Goal: Task Accomplishment & Management: Use online tool/utility

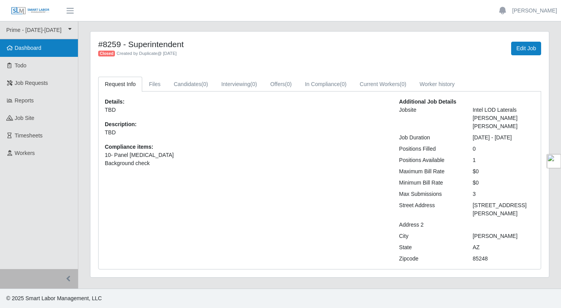
click at [34, 45] on span "Dashboard" at bounding box center [28, 48] width 27 height 6
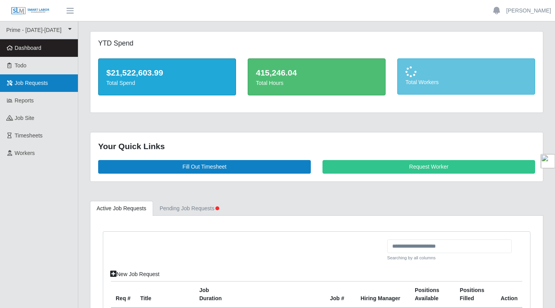
click at [28, 83] on span "Job Requests" at bounding box center [31, 83] width 33 height 6
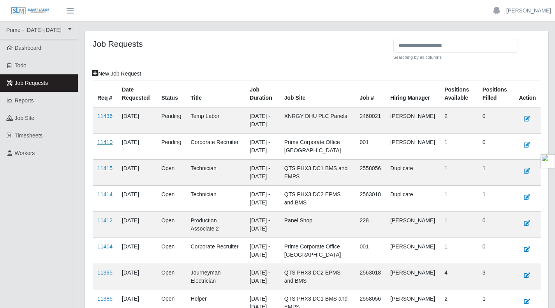
click at [104, 141] on link "11410" at bounding box center [104, 142] width 15 height 6
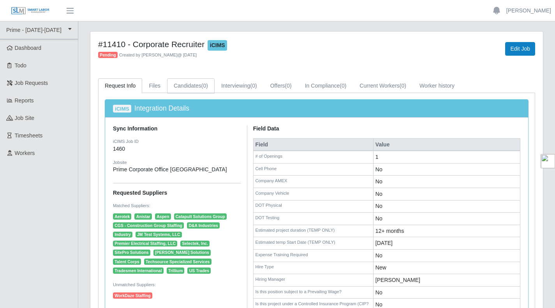
click at [188, 89] on link "Candidates (0)" at bounding box center [191, 85] width 48 height 15
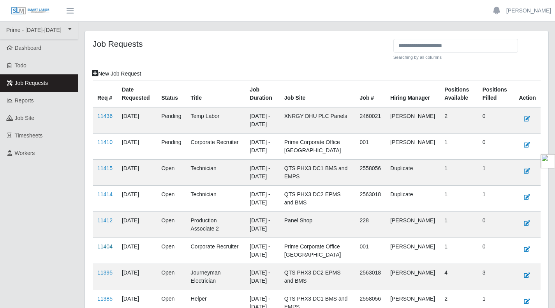
click at [104, 243] on link "11404" at bounding box center [104, 246] width 15 height 6
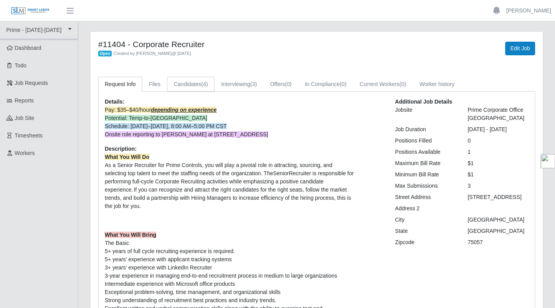
click at [191, 88] on link "Candidates (4)" at bounding box center [191, 84] width 48 height 15
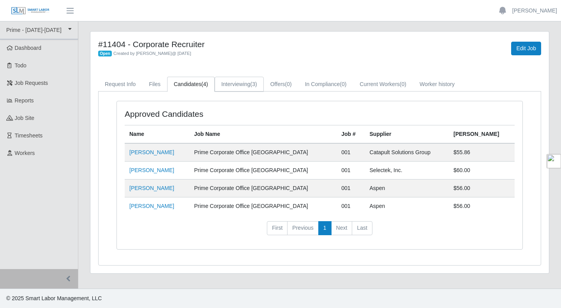
click at [232, 82] on link "Interviewing (3)" at bounding box center [239, 84] width 49 height 15
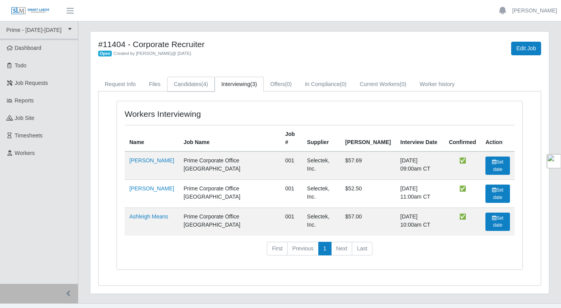
click at [180, 83] on link "Candidates (4)" at bounding box center [191, 84] width 48 height 15
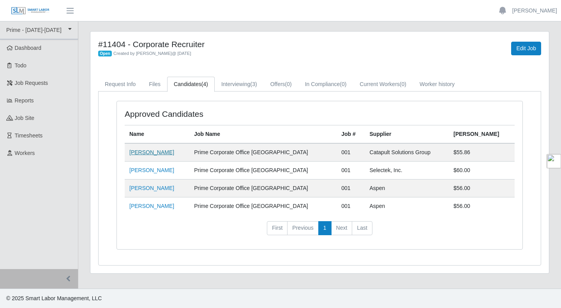
click at [153, 153] on link "Joshlyn Henderson" at bounding box center [151, 152] width 45 height 6
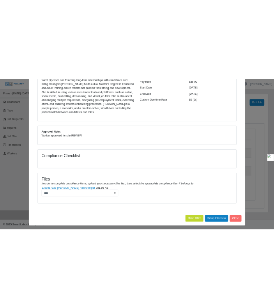
scroll to position [140, 0]
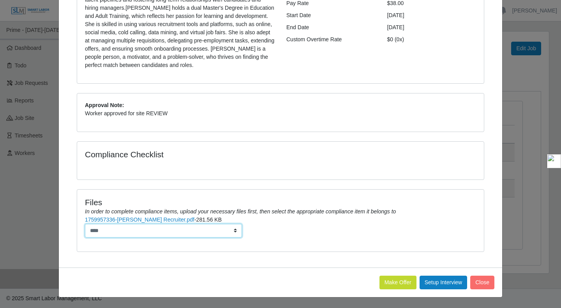
click at [158, 224] on select "****" at bounding box center [163, 231] width 157 height 14
click at [159, 217] on link "1759957336-Joshlyn Henderson_Corporate Recruiter.pdf" at bounding box center [139, 220] width 109 height 6
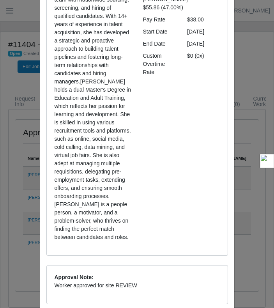
scroll to position [0, 0]
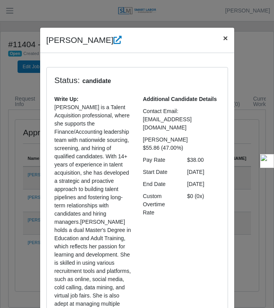
click at [223, 35] on span "×" at bounding box center [225, 37] width 5 height 9
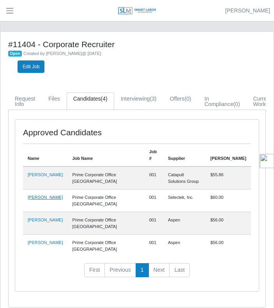
click at [34, 195] on link "Arreil Graham" at bounding box center [45, 197] width 35 height 5
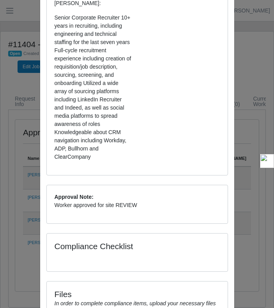
scroll to position [383, 0]
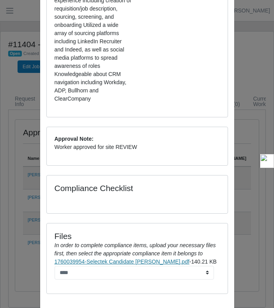
click at [85, 258] on link "1760039954-Selectek Candidate Arreil Graham.pdf" at bounding box center [122, 261] width 135 height 6
